Goal: Task Accomplishment & Management: Manage account settings

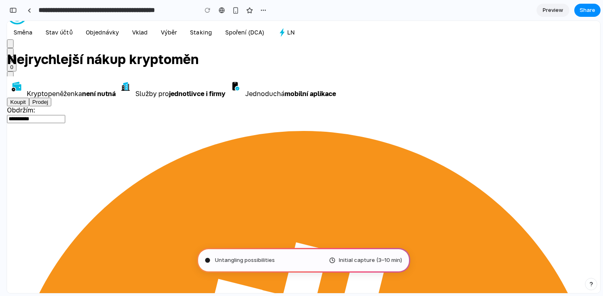
scroll to position [9, 0]
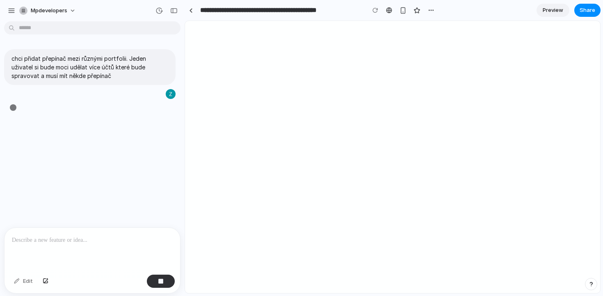
type input "**********"
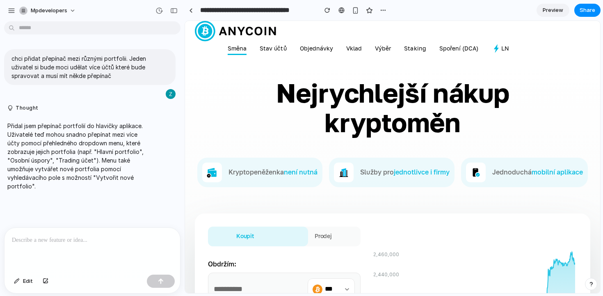
click at [237, 46] on link "Směna" at bounding box center [237, 49] width 19 height 11
click at [552, 9] on span "Preview" at bounding box center [552, 10] width 20 height 8
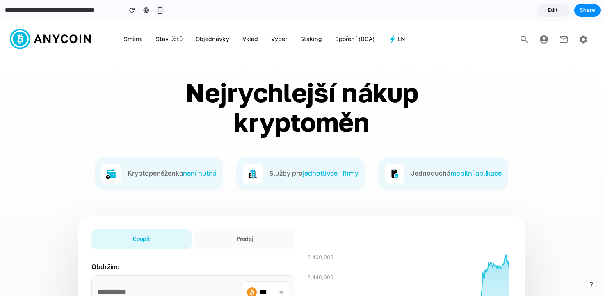
click at [165, 12] on button "button" at bounding box center [160, 10] width 12 height 12
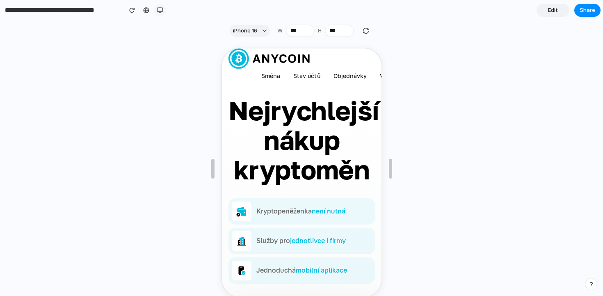
click at [159, 10] on div "button" at bounding box center [160, 10] width 7 height 7
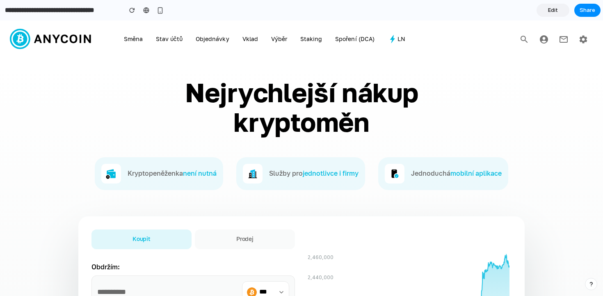
click at [557, 9] on link "Edit" at bounding box center [552, 10] width 33 height 13
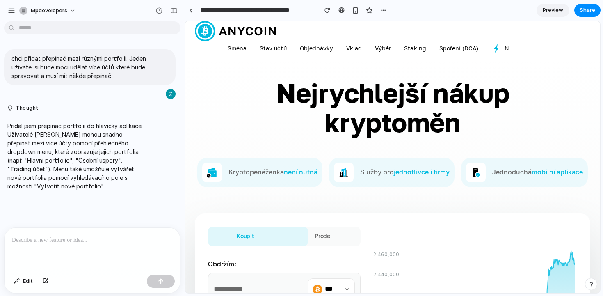
click at [148, 218] on div "chci přidat přepínač mezi různými portfolii. Jeden uživatel si bude moci udělat…" at bounding box center [90, 126] width 180 height 203
click at [103, 253] on div at bounding box center [92, 249] width 175 height 43
click at [46, 250] on div at bounding box center [92, 249] width 175 height 43
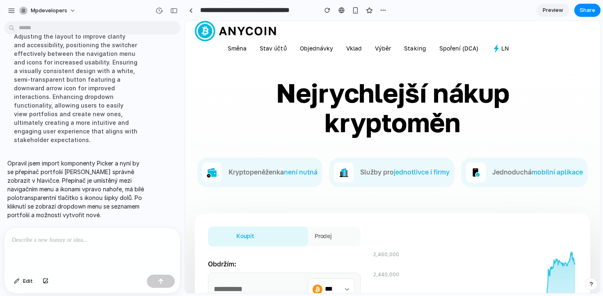
click at [136, 114] on div "Streamlining the `PortfolioSwitcher` component by removing the Check icon to en…" at bounding box center [75, 75] width 137 height 148
click at [556, 5] on link "Preview" at bounding box center [552, 10] width 33 height 13
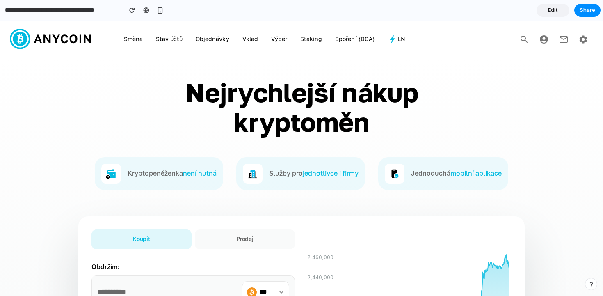
click at [541, 40] on icon "button" at bounding box center [543, 39] width 8 height 8
click at [525, 41] on icon "button" at bounding box center [524, 39] width 10 height 10
click at [394, 39] on icon at bounding box center [392, 39] width 10 height 10
click at [413, 92] on h1 "Nejrychlejší nákup kryptoměn" at bounding box center [301, 107] width 344 height 59
click at [25, 41] on icon at bounding box center [20, 39] width 14 height 14
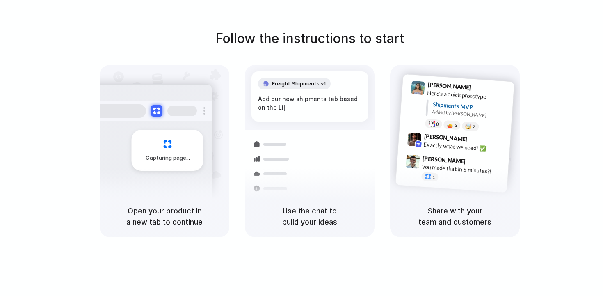
drag, startPoint x: 0, startPoint y: 0, endPoint x: 156, endPoint y: 99, distance: 185.0
click at [156, 99] on div "Capturing page" at bounding box center [150, 147] width 124 height 126
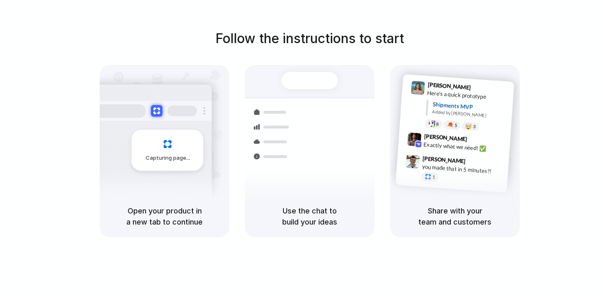
click at [280, 135] on div at bounding box center [272, 141] width 48 height 15
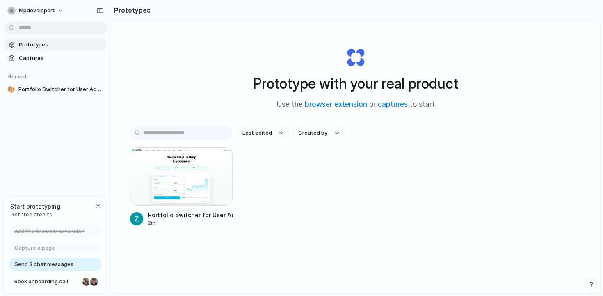
click at [44, 125] on div "Prototypes Captures Recent 🎨 Portfolio Switcher for User Accounts" at bounding box center [55, 101] width 111 height 203
click at [39, 265] on span "Send 3 chat messages" at bounding box center [43, 264] width 59 height 8
click at [46, 243] on span "Capture a page" at bounding box center [34, 247] width 41 height 8
click at [49, 231] on span "Add the browser extension" at bounding box center [49, 231] width 70 height 8
click at [41, 170] on div "Prototypes Captures Recent 🎨 Portfolio Switcher for User Accounts" at bounding box center [55, 101] width 111 height 203
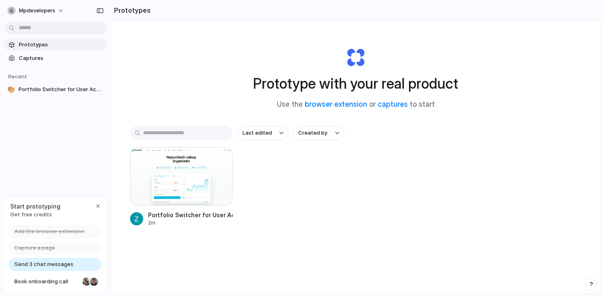
click at [356, 77] on h1 "Prototype with your real product" at bounding box center [355, 84] width 205 height 22
click at [297, 79] on h1 "Prototype with your real product" at bounding box center [355, 84] width 205 height 22
click at [389, 106] on link "captures" at bounding box center [393, 104] width 30 height 8
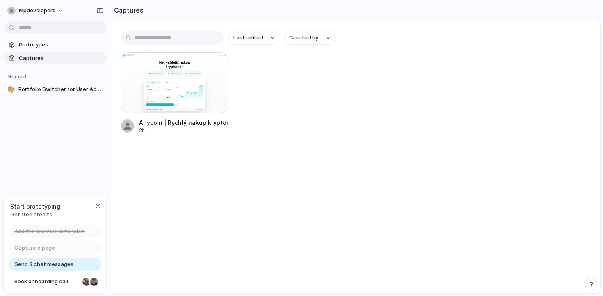
click at [249, 82] on div "Anycoin | Rychlý nákup kryptoměn 2h" at bounding box center [355, 93] width 469 height 82
click at [30, 43] on span "Prototypes" at bounding box center [61, 45] width 84 height 8
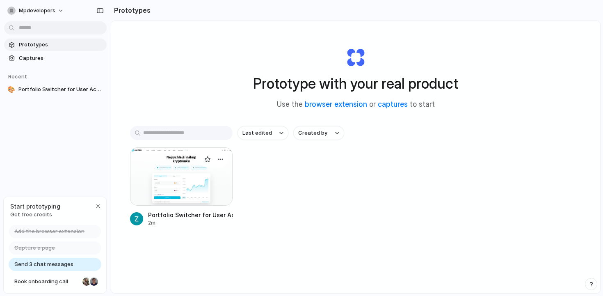
click at [151, 174] on div at bounding box center [181, 176] width 102 height 58
click at [44, 109] on div "Prototypes Captures Recent 🎨 Portfolio Switcher for User Accounts" at bounding box center [55, 101] width 111 height 203
click at [18, 79] on div "Recent" at bounding box center [55, 76] width 102 height 10
click at [134, 7] on h2 "Prototypes" at bounding box center [131, 10] width 40 height 10
click at [394, 102] on link "captures" at bounding box center [393, 104] width 30 height 8
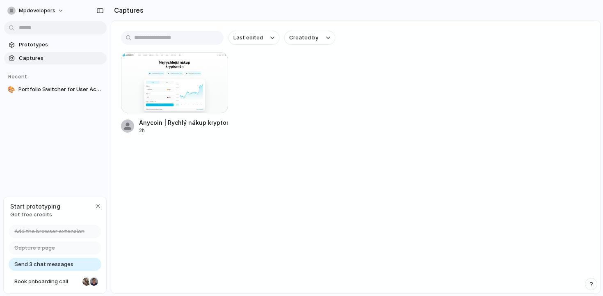
click at [430, 148] on main "Last edited Created by Anycoin | Rychlý nákup kryptoměn 2h" at bounding box center [355, 156] width 489 height 273
click at [43, 44] on span "Prototypes" at bounding box center [61, 45] width 84 height 8
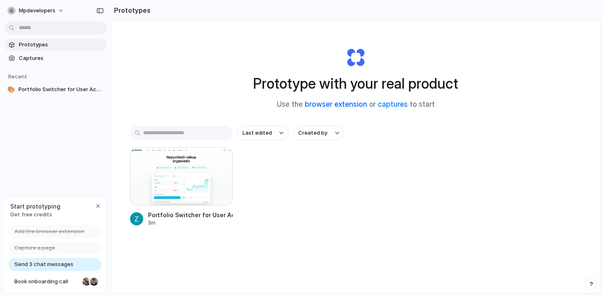
click at [321, 103] on link "browser extension" at bounding box center [336, 104] width 62 height 8
click at [42, 55] on span "Captures" at bounding box center [61, 58] width 84 height 8
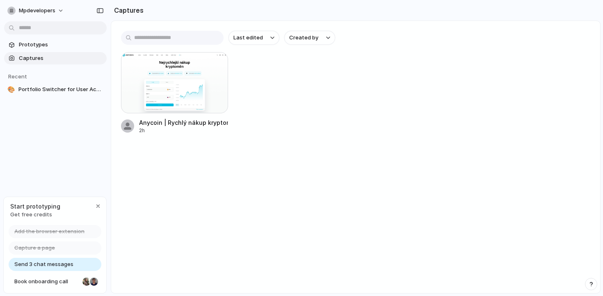
click at [199, 150] on main "Last edited Created by Anycoin | Rychlý nákup kryptoměn 2h" at bounding box center [355, 156] width 489 height 273
click at [456, 161] on main "Last edited Created by Anycoin | Rychlý nákup kryptoměn 2h" at bounding box center [355, 156] width 489 height 273
click at [59, 43] on span "Prototypes" at bounding box center [61, 45] width 84 height 8
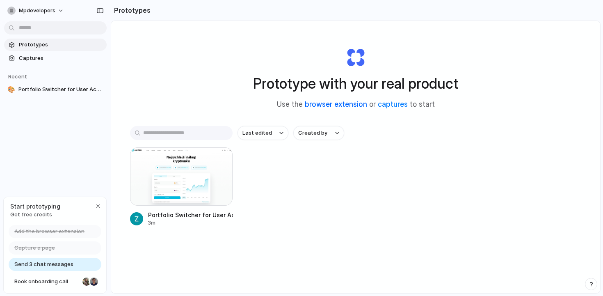
click at [323, 105] on link "browser extension" at bounding box center [336, 104] width 62 height 8
click at [385, 103] on link "captures" at bounding box center [393, 104] width 30 height 8
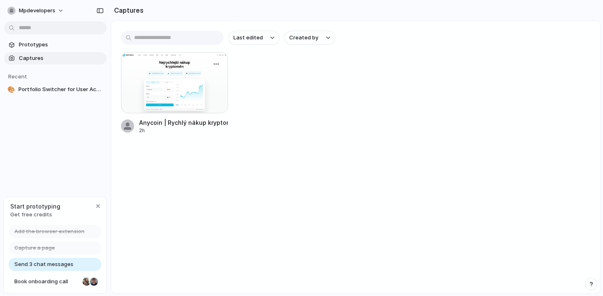
click at [184, 67] on div at bounding box center [174, 82] width 107 height 61
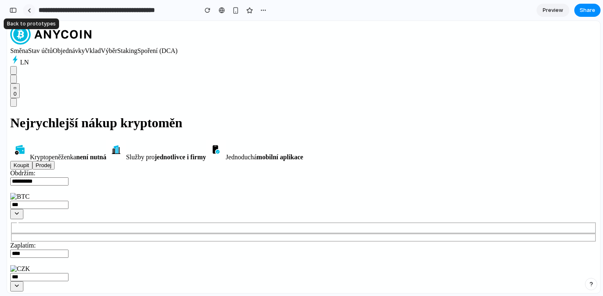
click at [28, 10] on div at bounding box center [29, 10] width 4 height 5
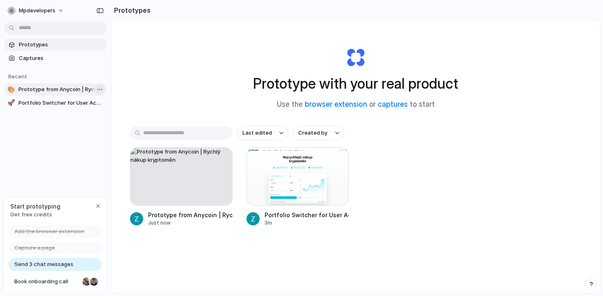
click at [99, 89] on body "mpdevelopers Prototypes Captures Recent 🎨 Prototype from Anycoin | Rychlý nákup…" at bounding box center [301, 148] width 603 height 296
click at [108, 131] on span "Delete" at bounding box center [112, 132] width 17 height 8
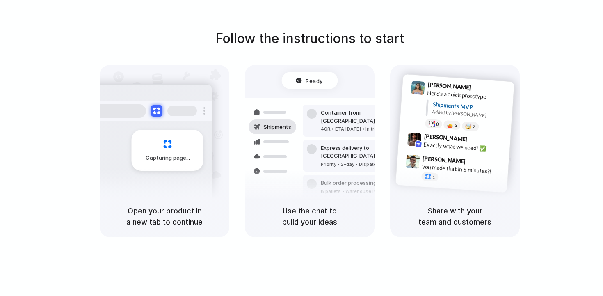
click at [299, 211] on h5 "Use the chat to build your ideas" at bounding box center [310, 216] width 110 height 22
click at [295, 220] on h5 "Use the chat to build your ideas" at bounding box center [310, 216] width 110 height 22
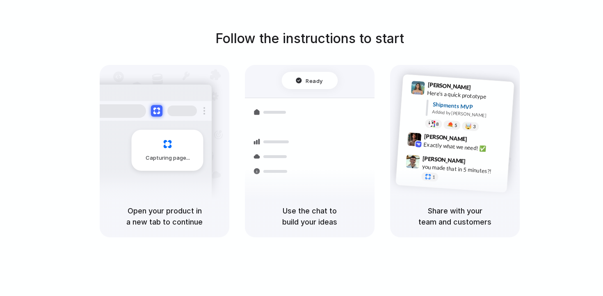
click at [295, 220] on h5 "Use the chat to build your ideas" at bounding box center [310, 216] width 110 height 22
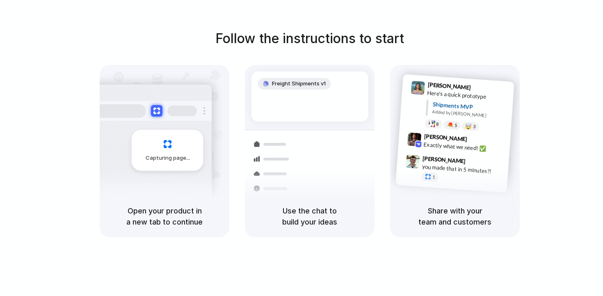
click at [137, 212] on h5 "Open your product in a new tab to continue" at bounding box center [164, 216] width 110 height 22
click at [157, 213] on h5 "Open your product in a new tab to continue" at bounding box center [164, 216] width 110 height 22
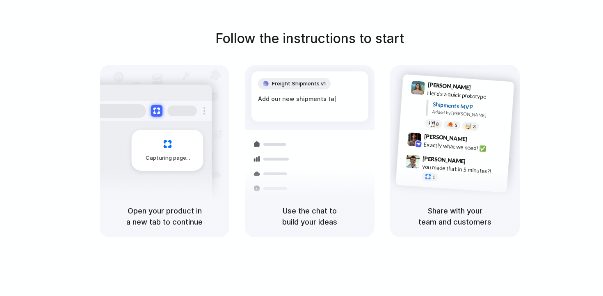
click at [157, 213] on h5 "Open your product in a new tab to continue" at bounding box center [164, 216] width 110 height 22
click at [425, 158] on span "Simon Kubica" at bounding box center [443, 160] width 43 height 12
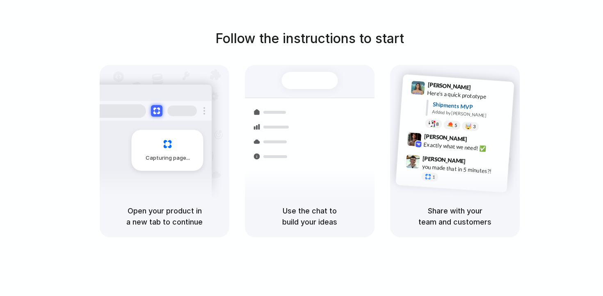
click at [390, 197] on div "Share with your team and customers" at bounding box center [455, 216] width 130 height 42
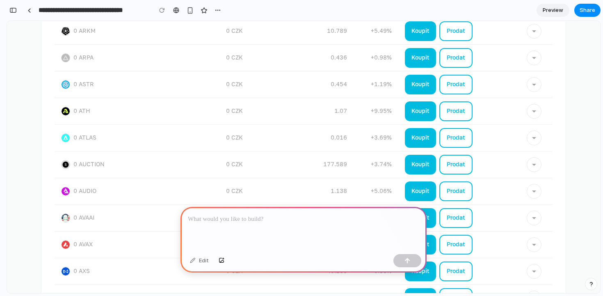
scroll to position [1271, 0]
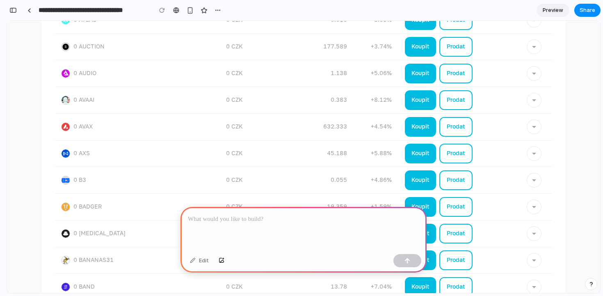
click at [284, 230] on div at bounding box center [303, 229] width 246 height 44
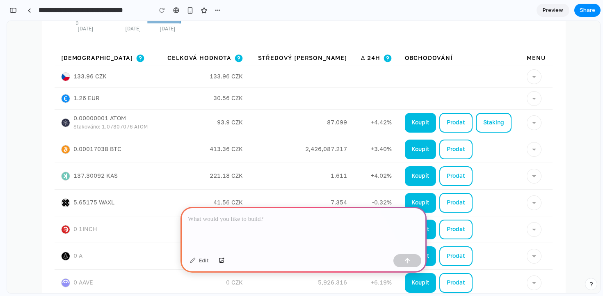
scroll to position [0, 0]
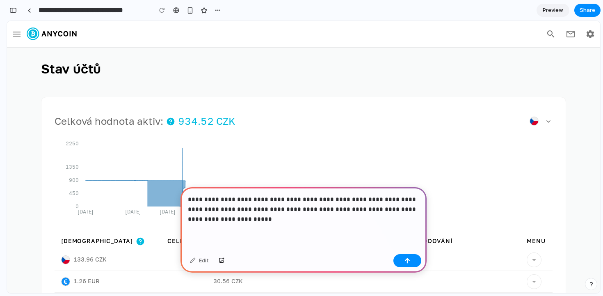
click at [371, 209] on p "**********" at bounding box center [303, 209] width 231 height 30
click at [402, 259] on button "button" at bounding box center [407, 260] width 28 height 13
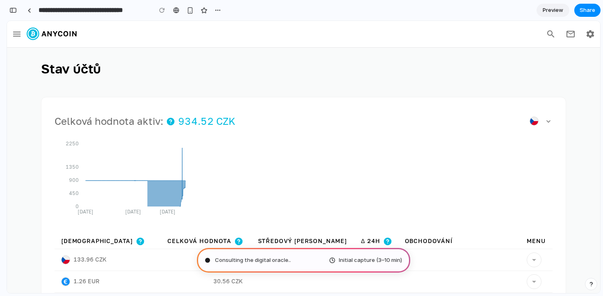
click at [258, 259] on span "Consulting the digital oracle .." at bounding box center [253, 260] width 76 height 8
drag, startPoint x: 596, startPoint y: 214, endPoint x: 609, endPoint y: 27, distance: 187.4
type input "**********"
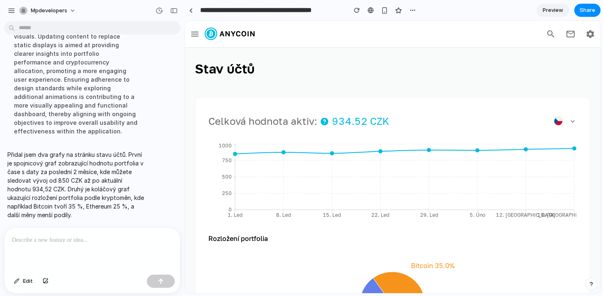
click at [84, 246] on div at bounding box center [92, 249] width 175 height 43
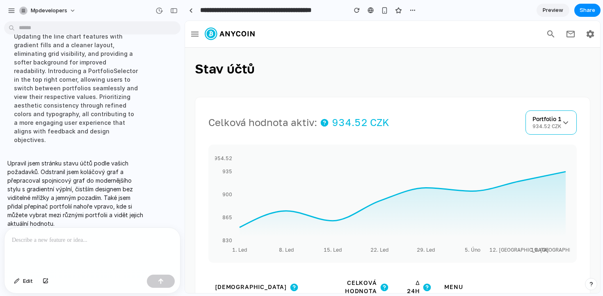
click at [550, 117] on span "Portfolio 1" at bounding box center [546, 119] width 29 height 7
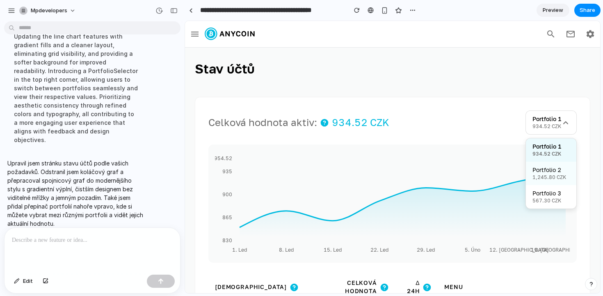
click at [540, 175] on span "1,245.80 CZK" at bounding box center [549, 177] width 34 height 6
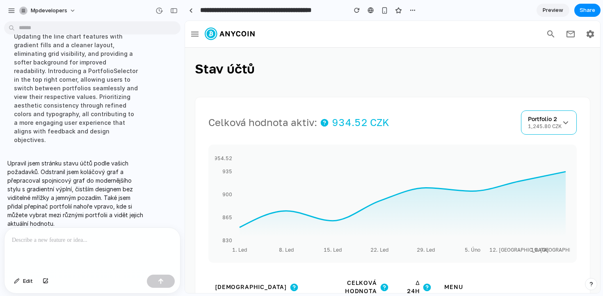
click at [551, 119] on span "Portfolio 2" at bounding box center [542, 119] width 29 height 7
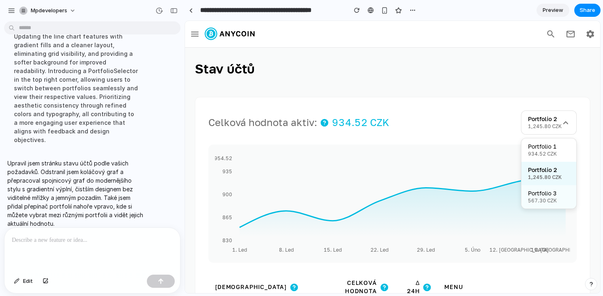
click at [555, 203] on span "567.30 CZK" at bounding box center [542, 201] width 29 height 6
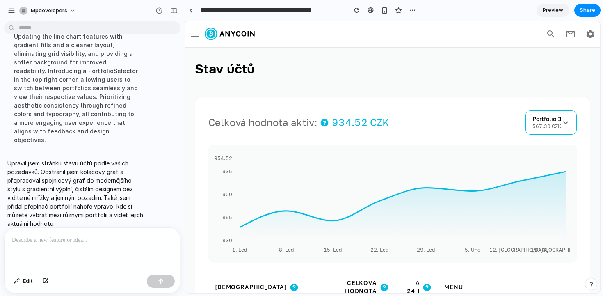
click at [553, 121] on span "Portfolio 3" at bounding box center [546, 119] width 29 height 7
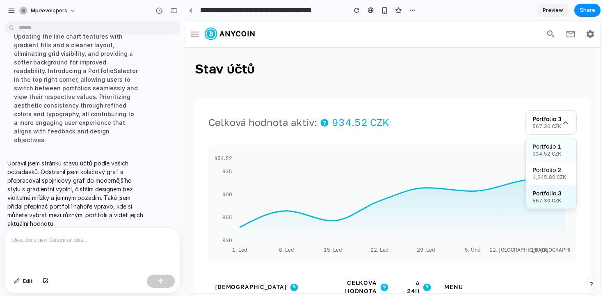
click at [545, 145] on span "Portfolio 1" at bounding box center [546, 146] width 29 height 7
click at [105, 255] on div at bounding box center [92, 249] width 175 height 43
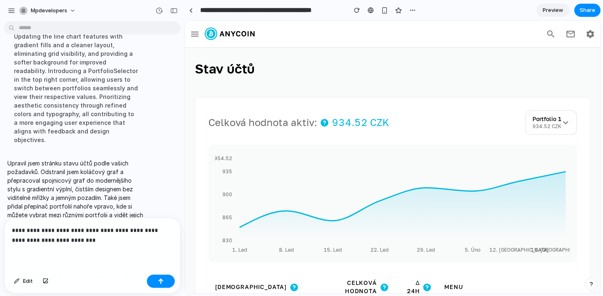
click at [91, 257] on div "**********" at bounding box center [92, 244] width 175 height 53
click at [105, 219] on p "**********" at bounding box center [92, 230] width 161 height 30
click at [43, 231] on p "**********" at bounding box center [92, 230] width 161 height 30
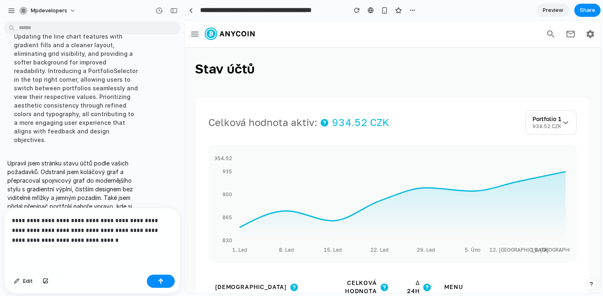
click at [159, 218] on p "**********" at bounding box center [92, 230] width 161 height 30
click at [105, 240] on p "**********" at bounding box center [92, 230] width 161 height 30
click at [118, 234] on p "**********" at bounding box center [92, 230] width 161 height 30
click at [89, 241] on p "**********" at bounding box center [92, 230] width 161 height 30
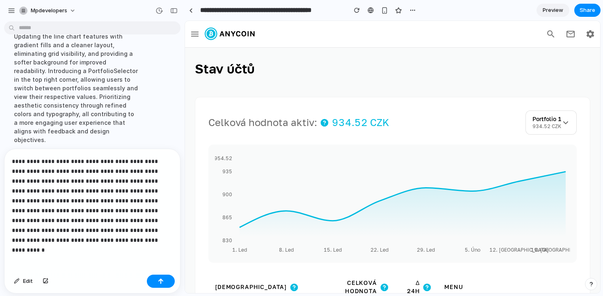
click at [50, 232] on p "**********" at bounding box center [92, 200] width 161 height 89
click at [49, 234] on p "**********" at bounding box center [92, 200] width 161 height 89
click at [48, 237] on p "**********" at bounding box center [92, 200] width 161 height 89
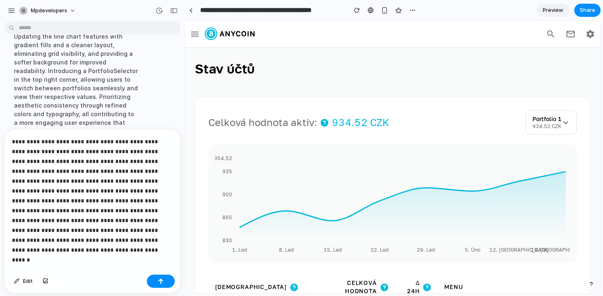
click at [139, 230] on p "**********" at bounding box center [92, 191] width 161 height 108
click at [126, 230] on p "**********" at bounding box center [92, 191] width 161 height 108
click at [153, 240] on p "**********" at bounding box center [92, 191] width 161 height 108
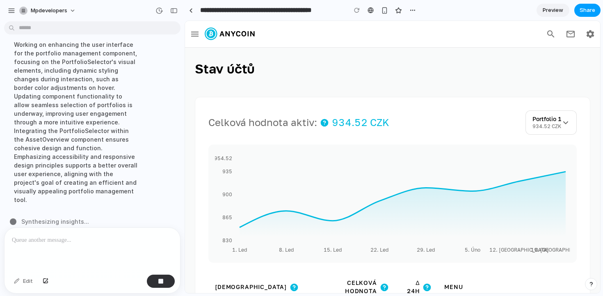
click at [583, 9] on span "Share" at bounding box center [587, 10] width 16 height 8
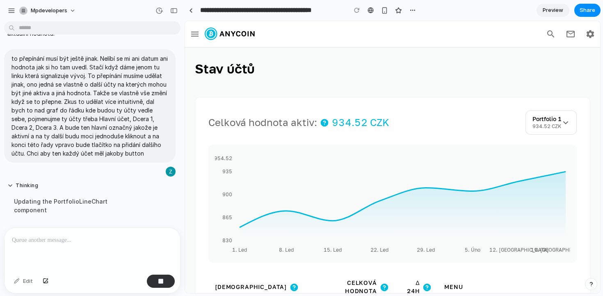
click at [368, 58] on div "Share ' Account Overview: Portfolio Graph & Pie Chart ' Zdeněk Mareček Creator …" at bounding box center [301, 148] width 603 height 296
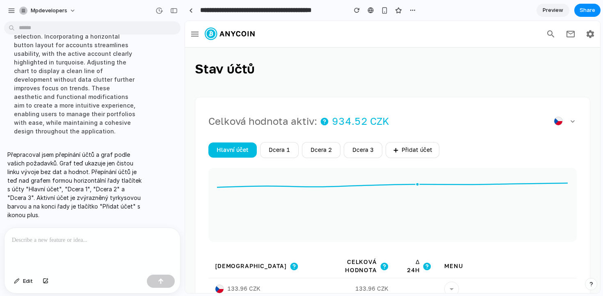
click at [437, 181] on icon at bounding box center [392, 204] width 355 height 54
click at [472, 90] on h1 "Stav účtů" at bounding box center [392, 79] width 395 height 36
click at [107, 262] on div at bounding box center [92, 249] width 175 height 43
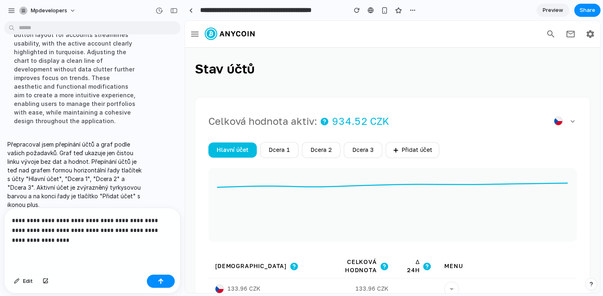
scroll to position [523, 0]
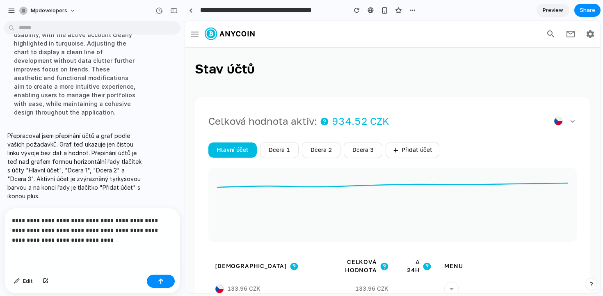
click at [25, 220] on p "**********" at bounding box center [92, 230] width 161 height 30
click at [14, 221] on p "**********" at bounding box center [92, 230] width 161 height 30
click at [54, 229] on p "**********" at bounding box center [92, 230] width 161 height 30
click at [161, 280] on div "button" at bounding box center [161, 281] width 6 height 6
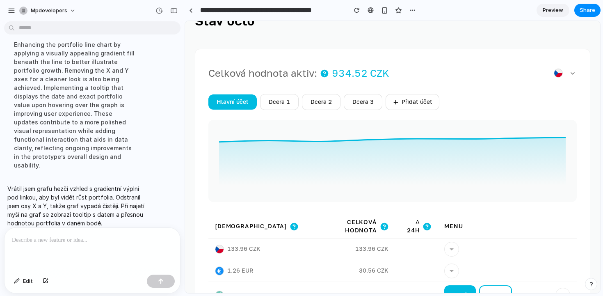
scroll to position [0, 0]
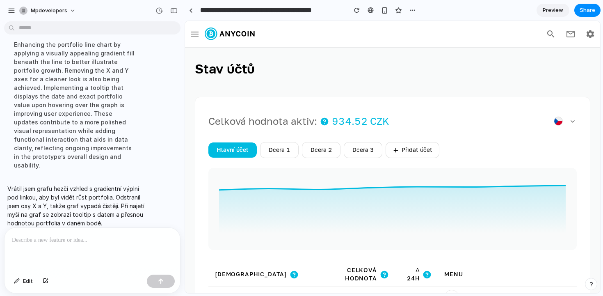
click at [107, 251] on div at bounding box center [92, 249] width 175 height 43
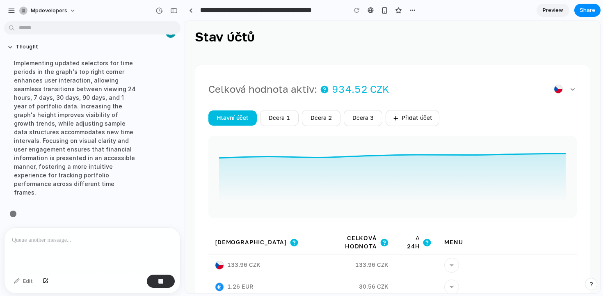
scroll to position [741, 0]
click at [288, 115] on button "Dcera 1" at bounding box center [279, 118] width 39 height 16
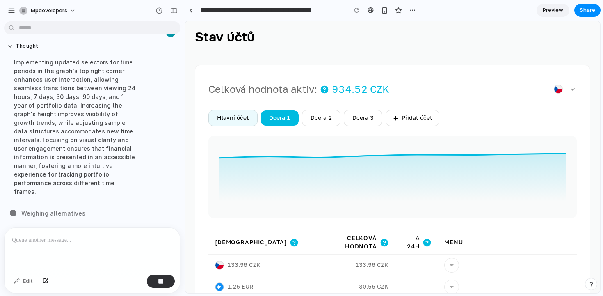
click at [235, 123] on button "Hlavní účet" at bounding box center [232, 118] width 49 height 16
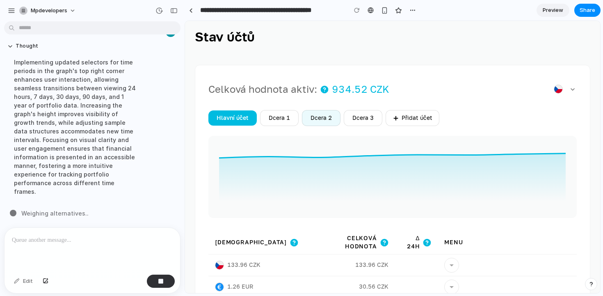
click at [321, 121] on button "Dcera 2" at bounding box center [321, 118] width 39 height 16
click at [225, 119] on button "Hlavní účet" at bounding box center [232, 118] width 49 height 16
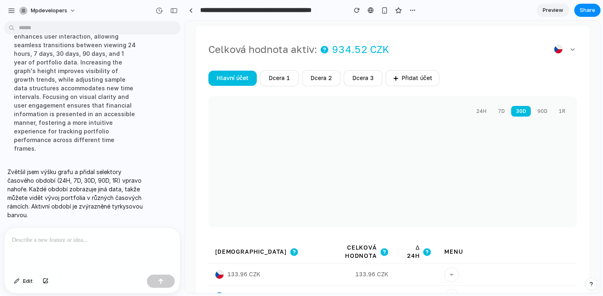
scroll to position [75, 0]
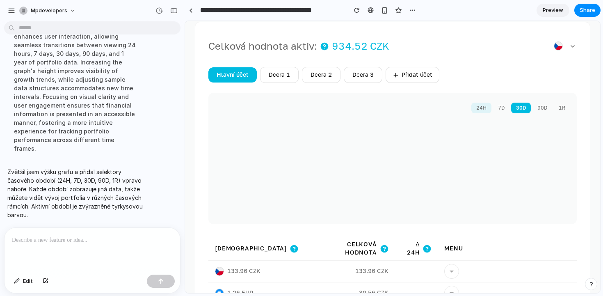
click at [478, 105] on button "24H" at bounding box center [481, 107] width 20 height 11
click at [505, 105] on button "7D" at bounding box center [501, 107] width 16 height 11
click at [535, 105] on button "90D" at bounding box center [542, 107] width 20 height 11
click at [557, 107] on button "1R" at bounding box center [561, 107] width 16 height 11
click at [476, 107] on button "24H" at bounding box center [481, 107] width 20 height 11
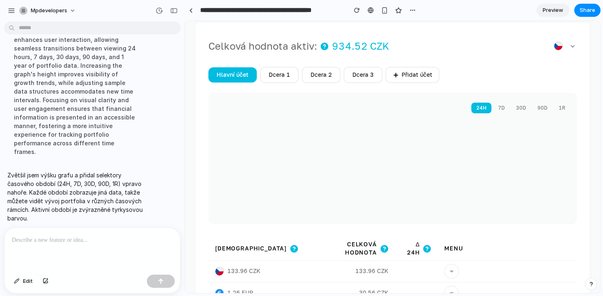
scroll to position [784, 0]
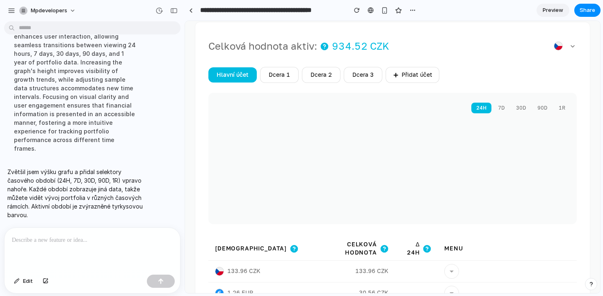
click at [82, 243] on p at bounding box center [92, 240] width 161 height 10
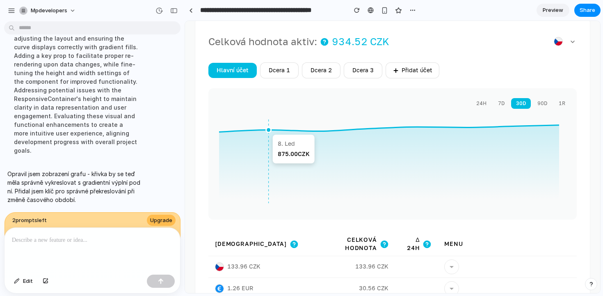
scroll to position [99, 0]
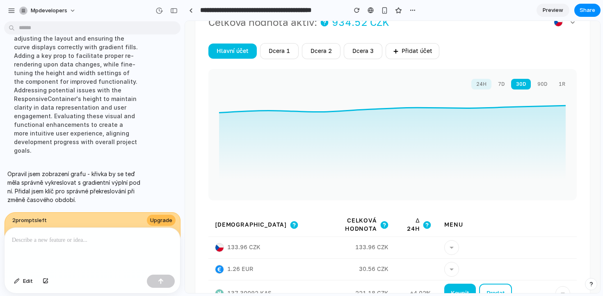
click at [485, 87] on button "24H" at bounding box center [481, 84] width 20 height 11
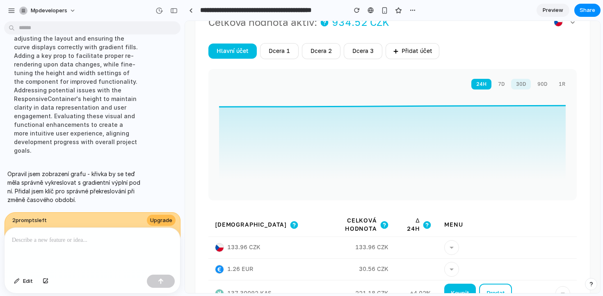
click at [514, 82] on button "30D" at bounding box center [521, 84] width 20 height 11
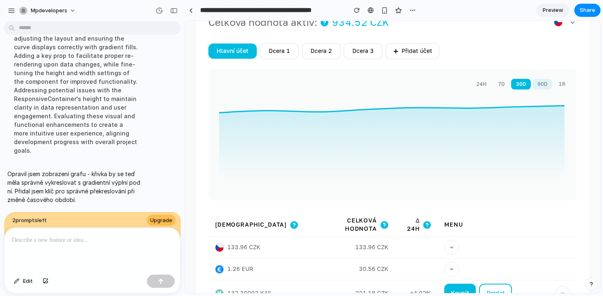
click at [541, 83] on button "90D" at bounding box center [542, 84] width 20 height 11
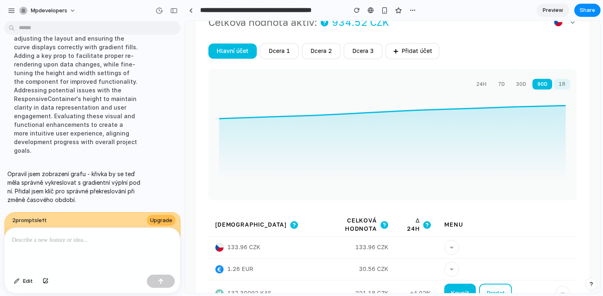
click at [559, 86] on button "1R" at bounding box center [561, 84] width 16 height 11
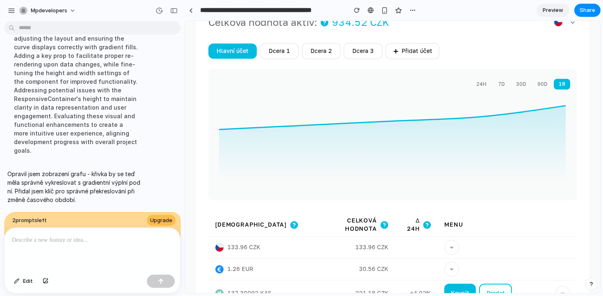
click at [478, 84] on button "24H" at bounding box center [481, 84] width 20 height 11
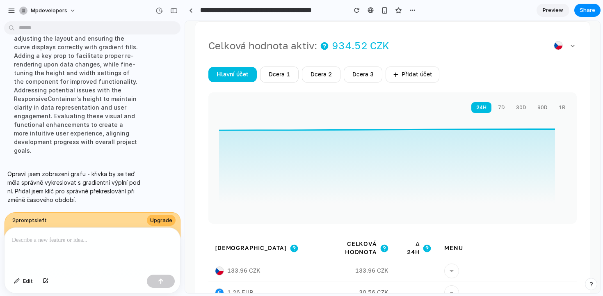
scroll to position [68, 0]
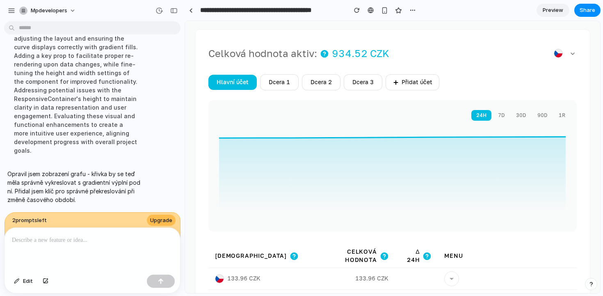
click at [282, 81] on button "Dcera 1" at bounding box center [279, 82] width 39 height 16
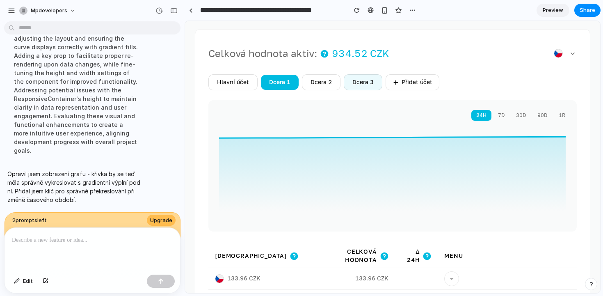
click at [335, 83] on button "Dcera 2" at bounding box center [321, 82] width 39 height 16
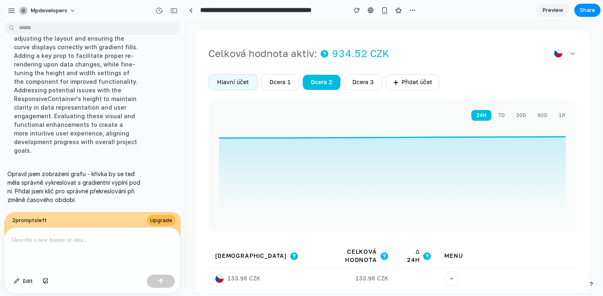
click at [232, 84] on button "Hlavní účet" at bounding box center [232, 82] width 49 height 16
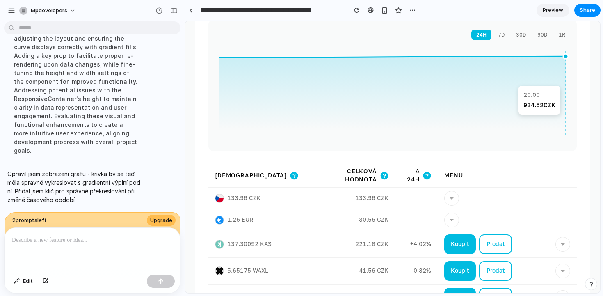
scroll to position [34, 0]
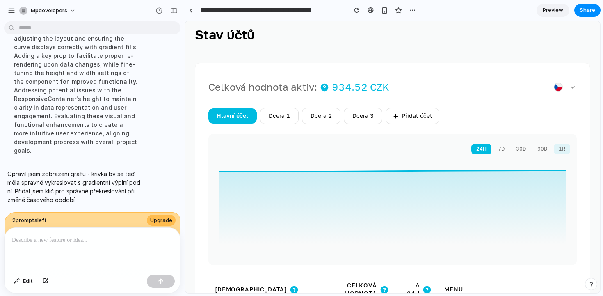
click at [555, 149] on button "1R" at bounding box center [561, 148] width 16 height 11
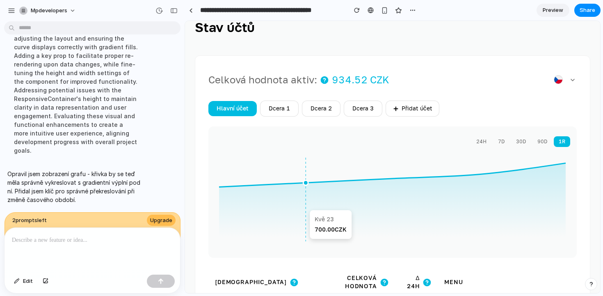
scroll to position [27, 0]
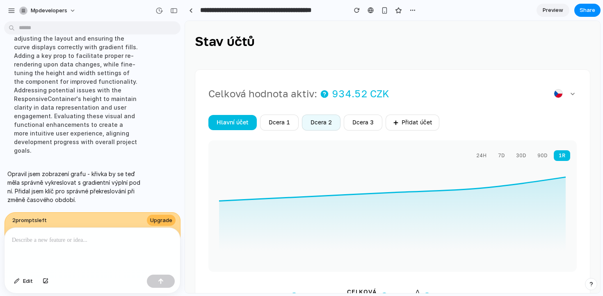
click at [312, 126] on button "Dcera 2" at bounding box center [321, 122] width 39 height 16
click at [150, 219] on span "Upgrade" at bounding box center [161, 220] width 22 height 8
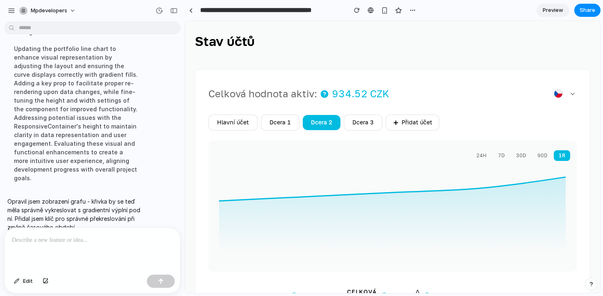
scroll to position [893, 0]
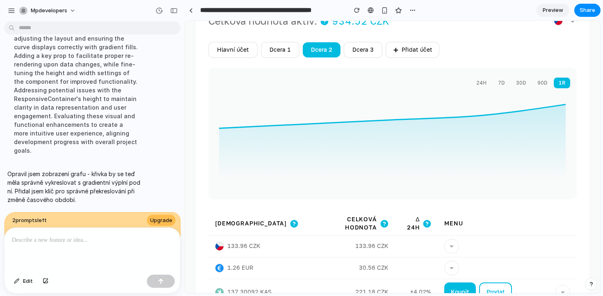
scroll to position [103, 0]
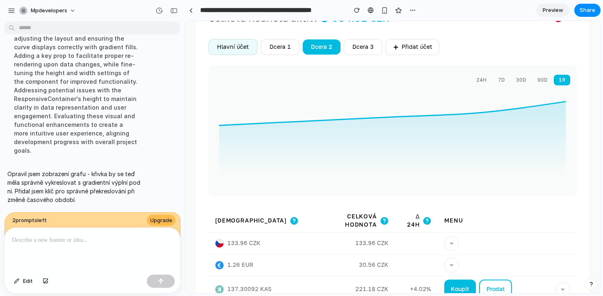
click at [240, 49] on button "Hlavní účet" at bounding box center [232, 47] width 49 height 16
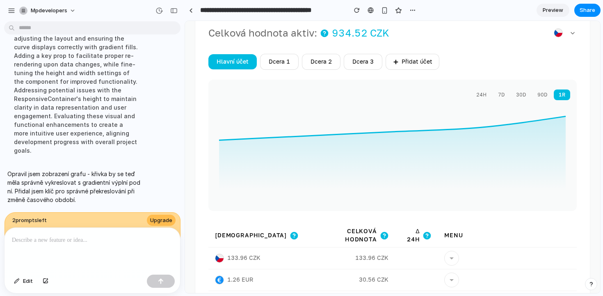
scroll to position [68, 0]
